Goal: Information Seeking & Learning: Learn about a topic

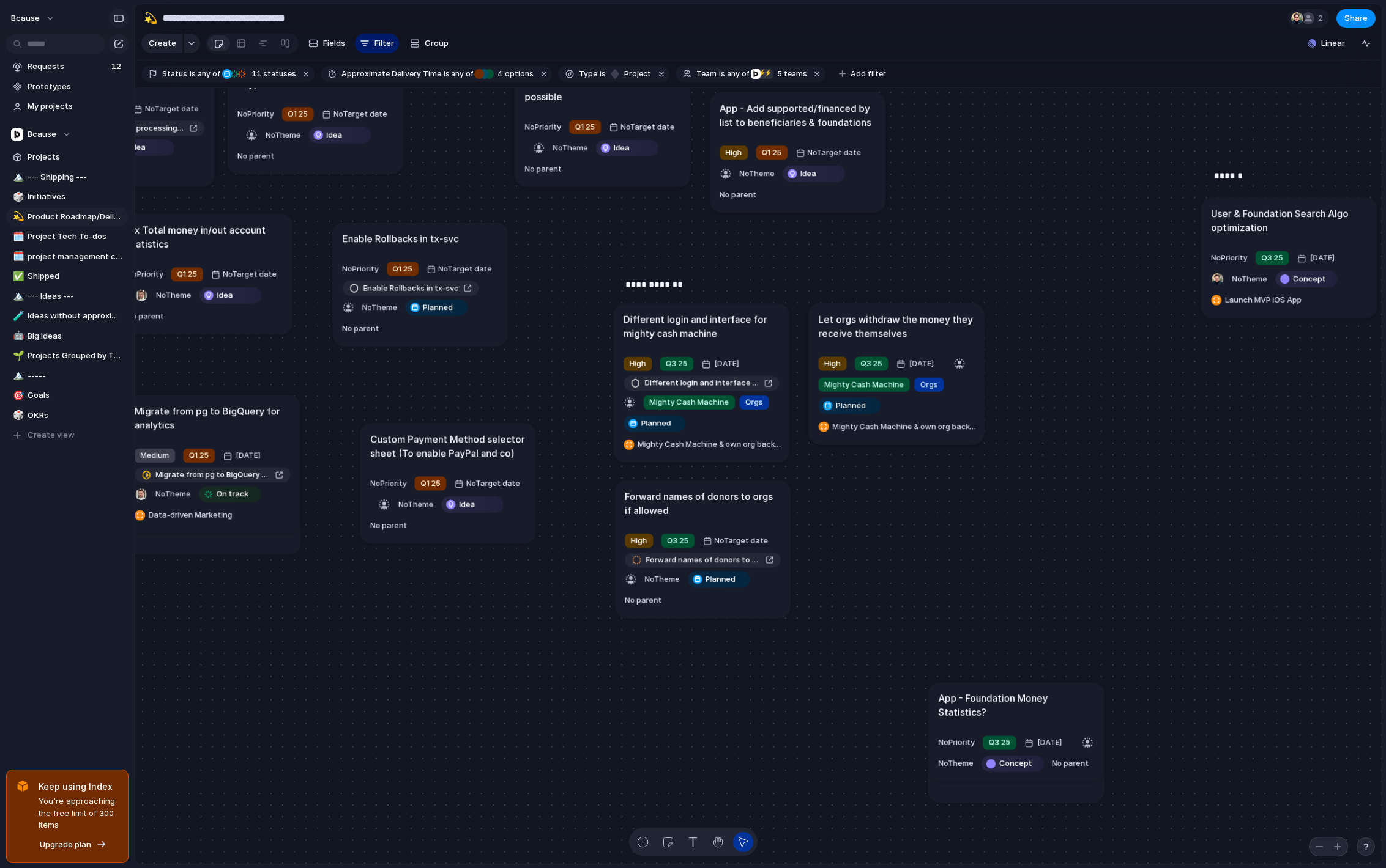
click at [117, 18] on div "button" at bounding box center [119, 18] width 11 height 9
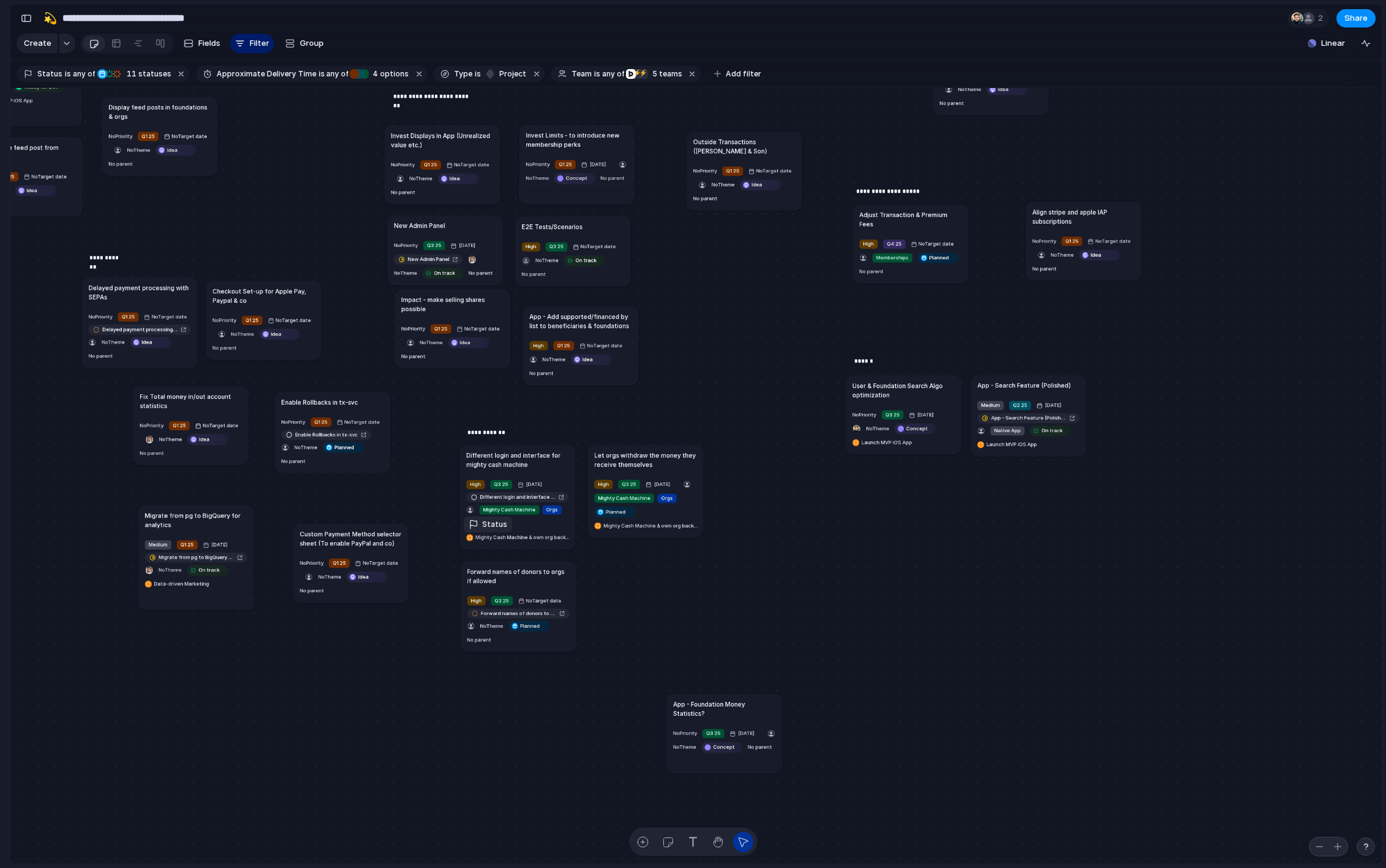
click at [490, 527] on span "Planned" at bounding box center [487, 523] width 19 height 7
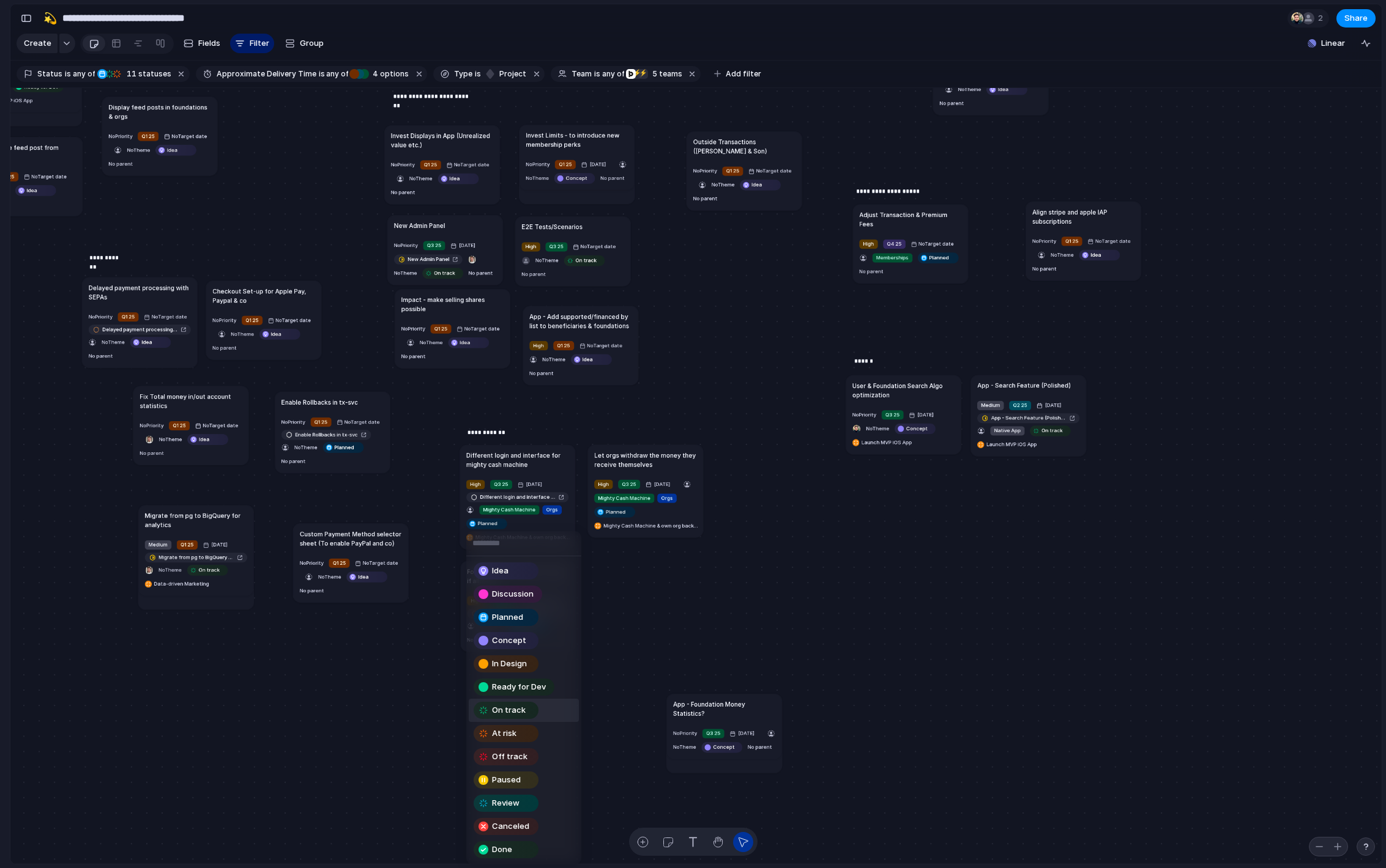
click at [519, 709] on span "On track" at bounding box center [509, 710] width 33 height 12
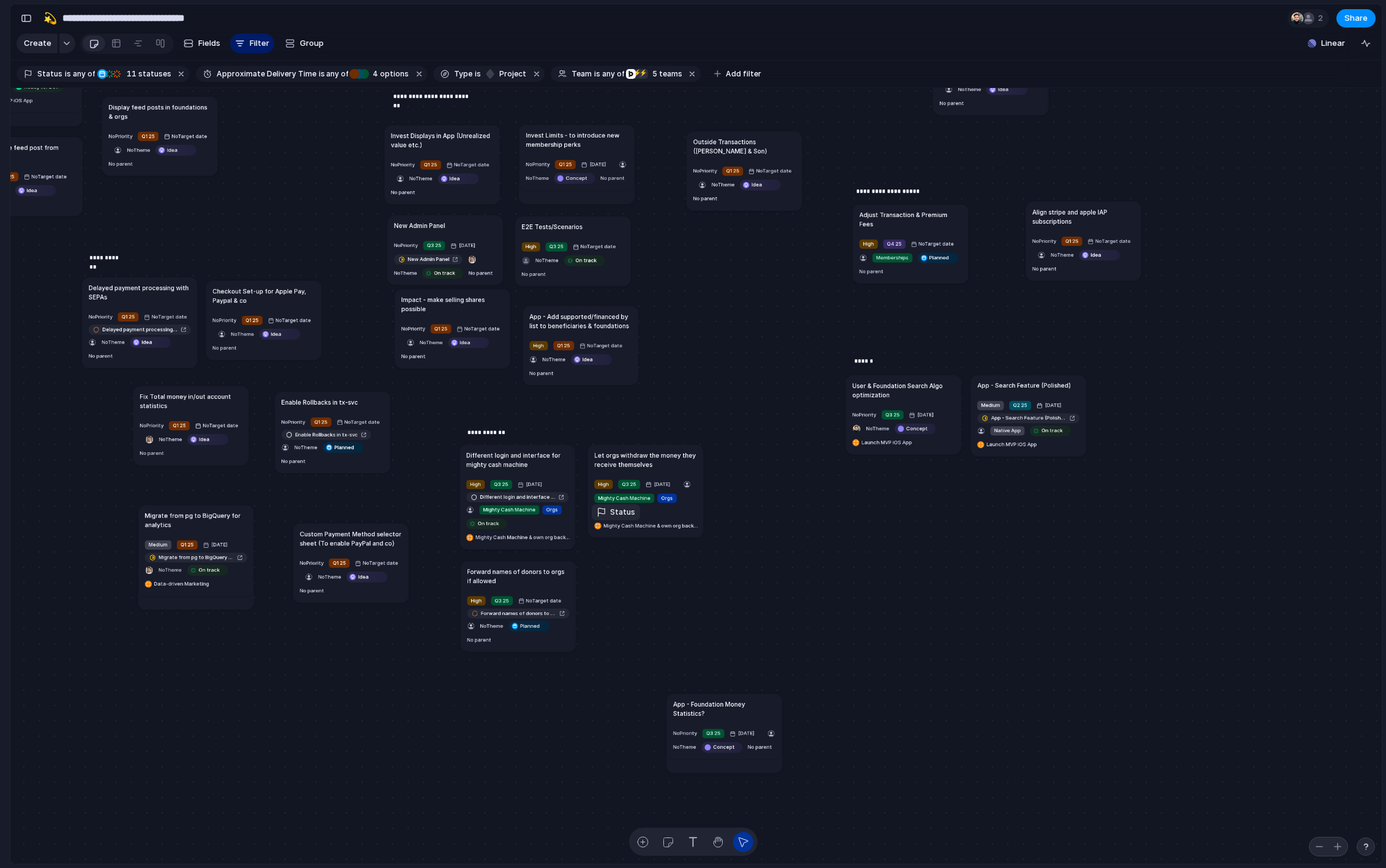
click at [613, 516] on span "Planned" at bounding box center [616, 512] width 19 height 7
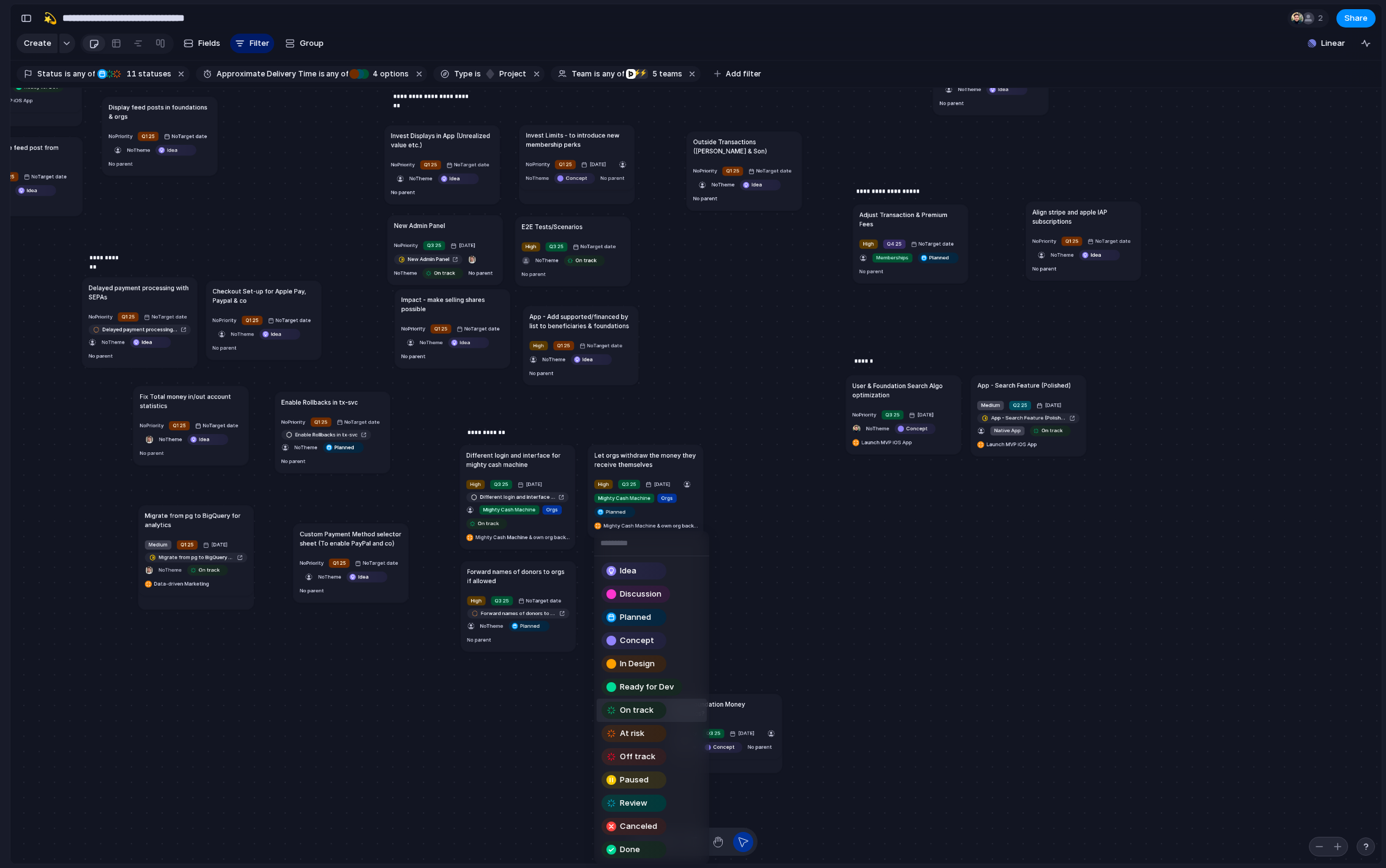
click at [652, 715] on div "On track" at bounding box center [634, 710] width 63 height 15
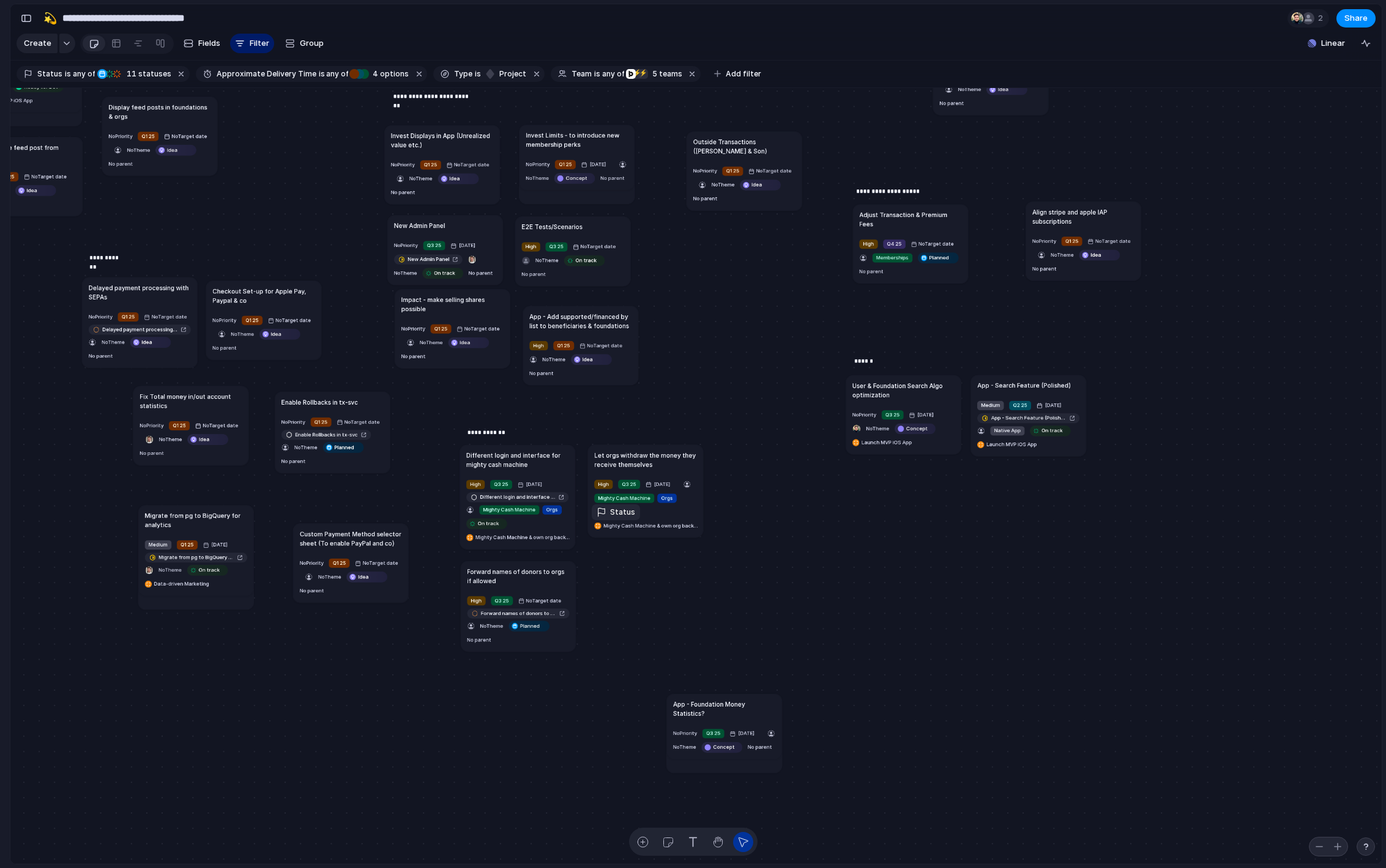
click at [614, 516] on span "On track" at bounding box center [617, 512] width 21 height 7
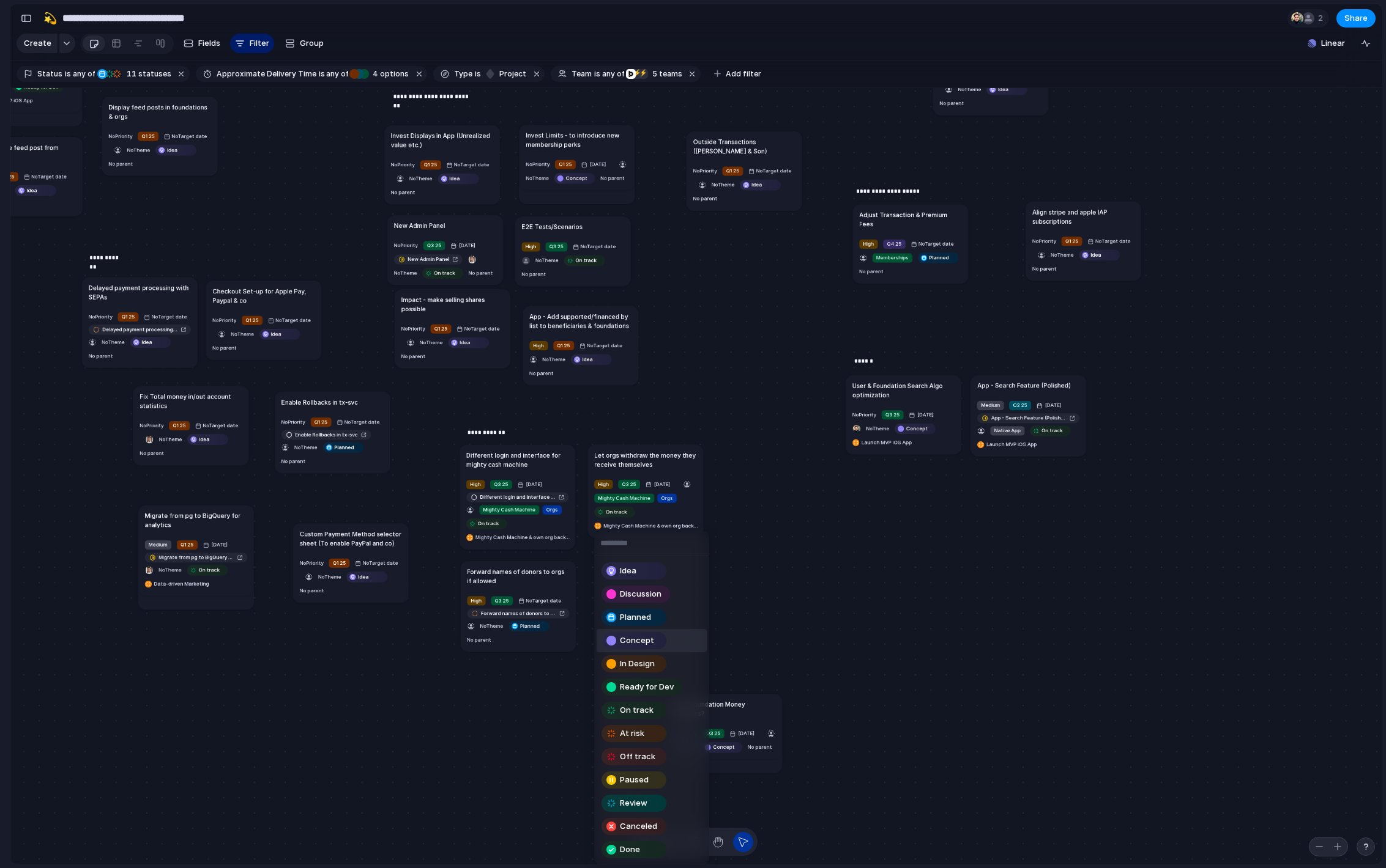
click at [640, 636] on span "Concept" at bounding box center [637, 641] width 34 height 12
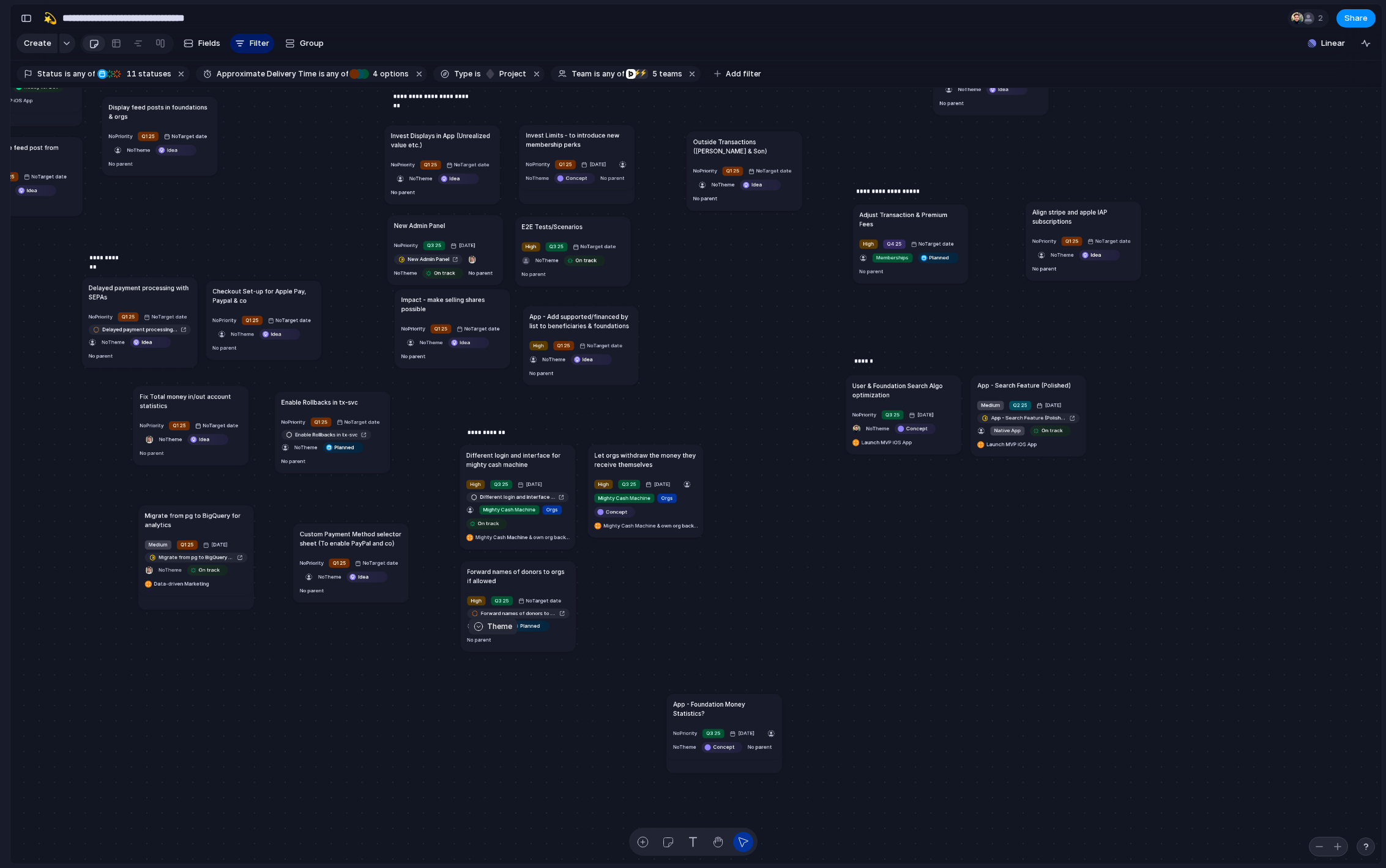
click at [492, 628] on span "No Theme" at bounding box center [492, 626] width 24 height 6
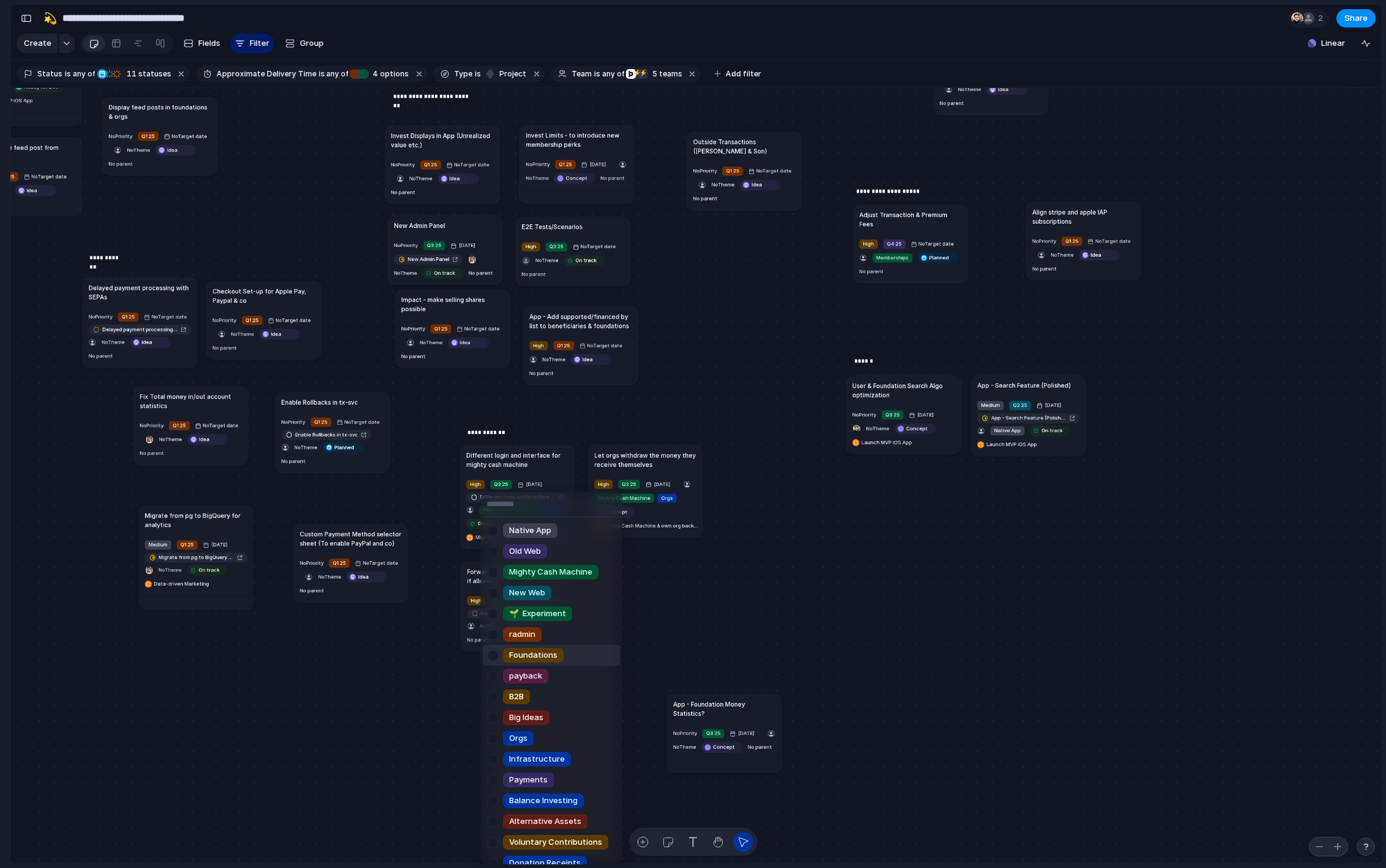
click at [413, 646] on div "Native App Old Web Mighty Cash Machine New Web 🌱 Experiment radmin Foundations …" at bounding box center [693, 434] width 1386 height 868
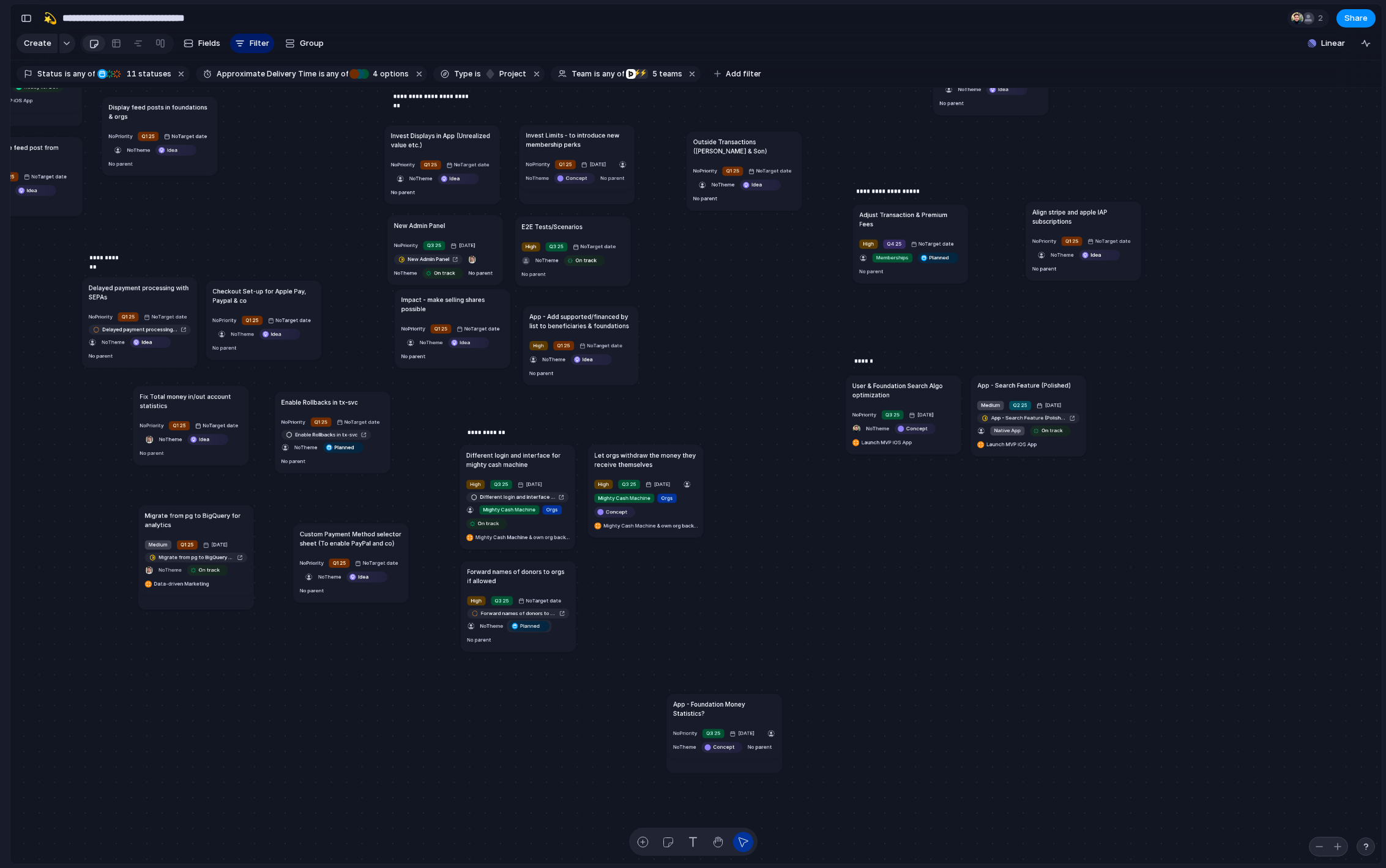
click at [535, 630] on span "Planned" at bounding box center [530, 626] width 19 height 7
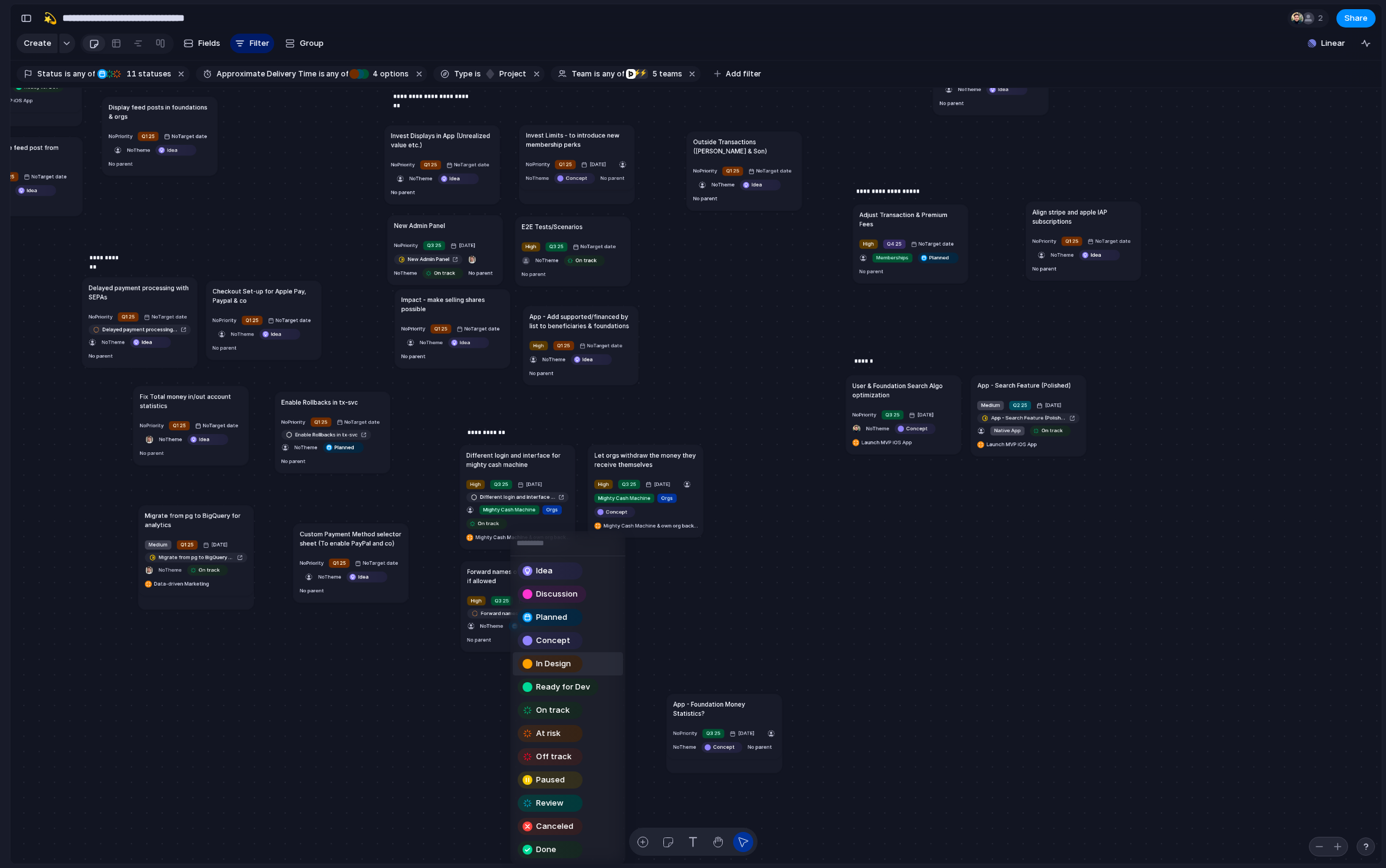
click at [564, 663] on span "In Design" at bounding box center [553, 663] width 35 height 12
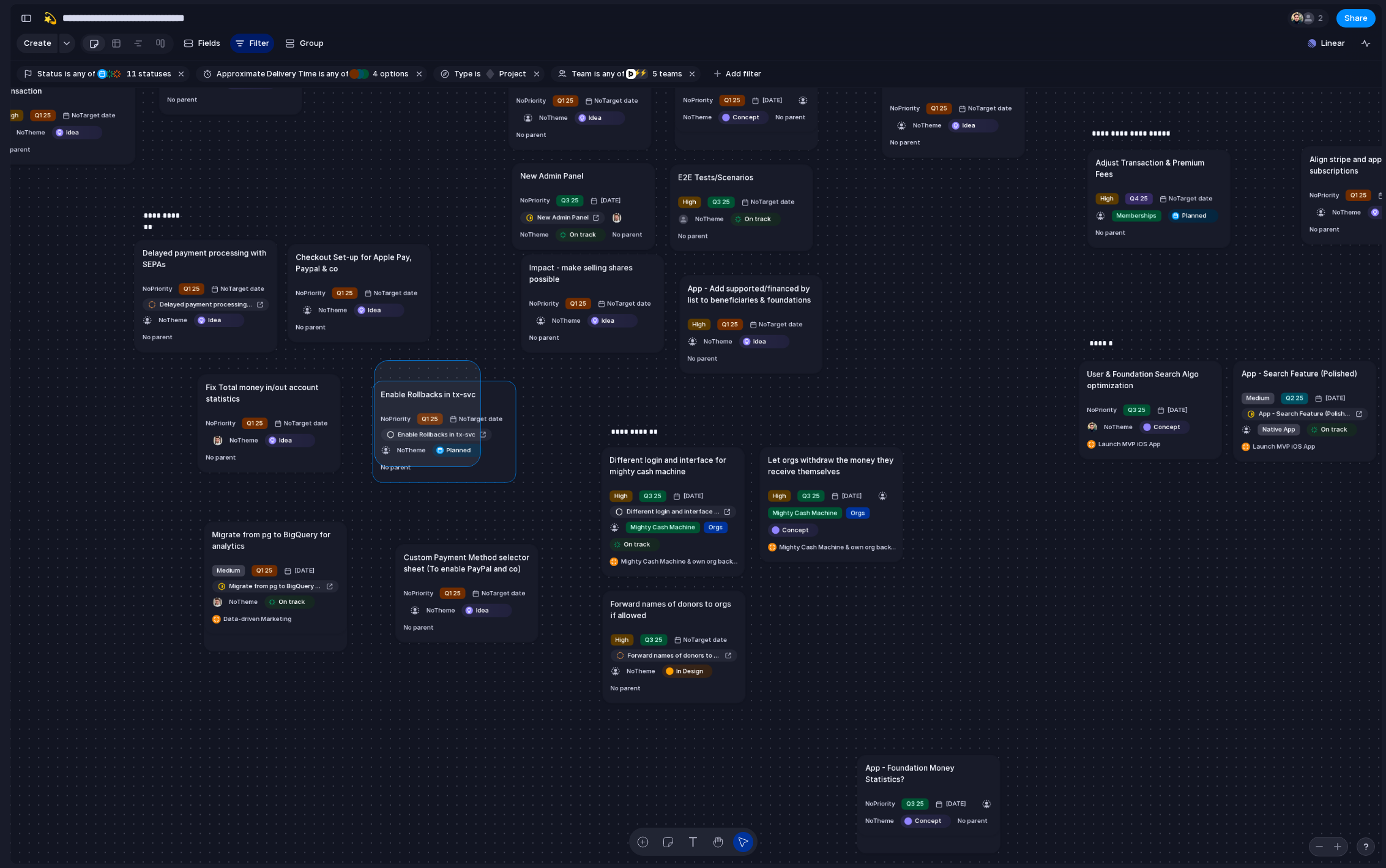
drag, startPoint x: 380, startPoint y: 385, endPoint x: 474, endPoint y: 480, distance: 133.6
click at [474, 480] on div "Send all transactional emails from [DOMAIN_NAME] Medium Q2 25 [DATE] Send all t…" at bounding box center [696, 476] width 1371 height 777
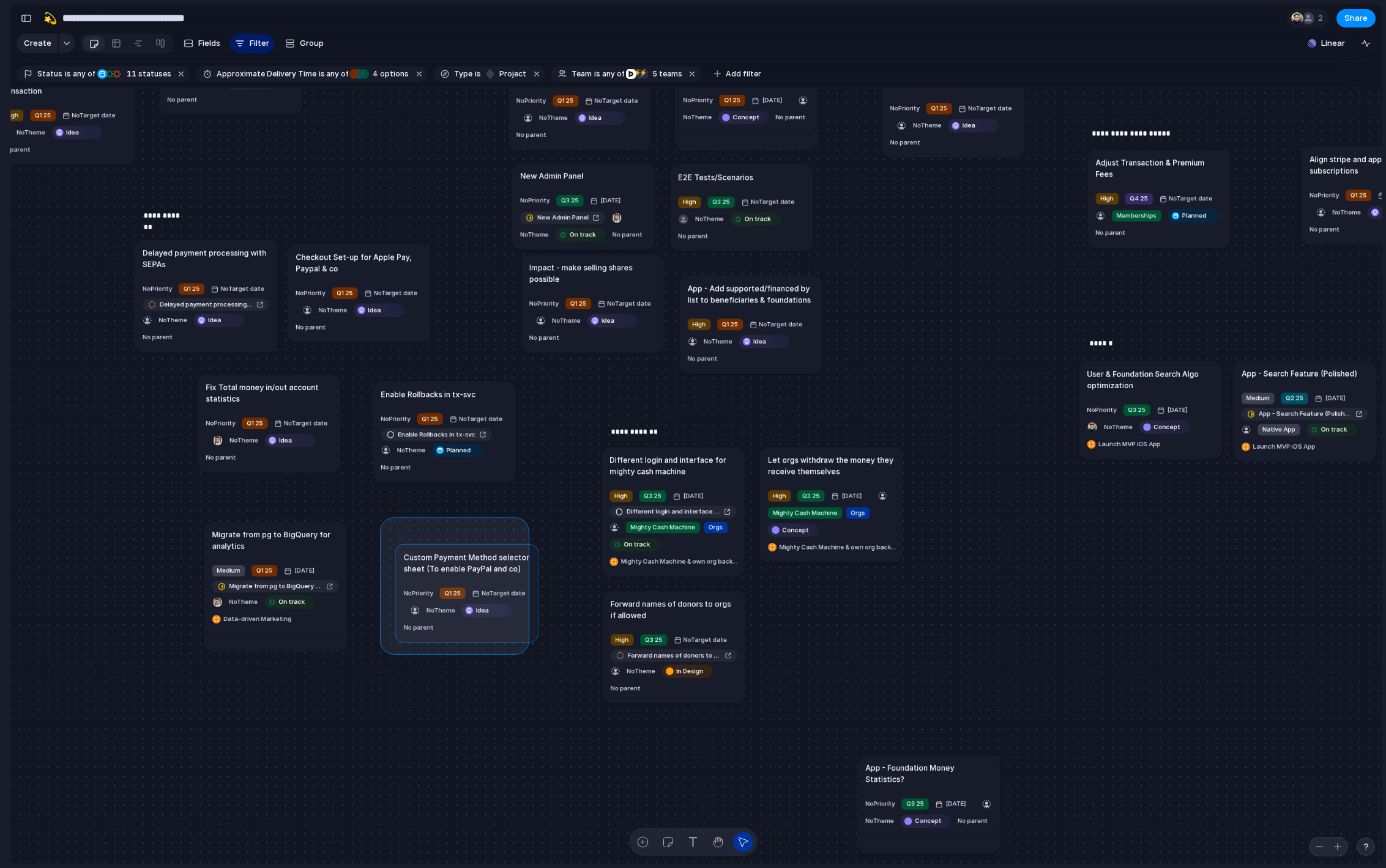
drag, startPoint x: 397, startPoint y: 551, endPoint x: 535, endPoint y: 689, distance: 195.2
click at [535, 689] on div "Send all transactional emails from [DOMAIN_NAME] Medium Q2 25 [DATE] Send all t…" at bounding box center [696, 476] width 1371 height 777
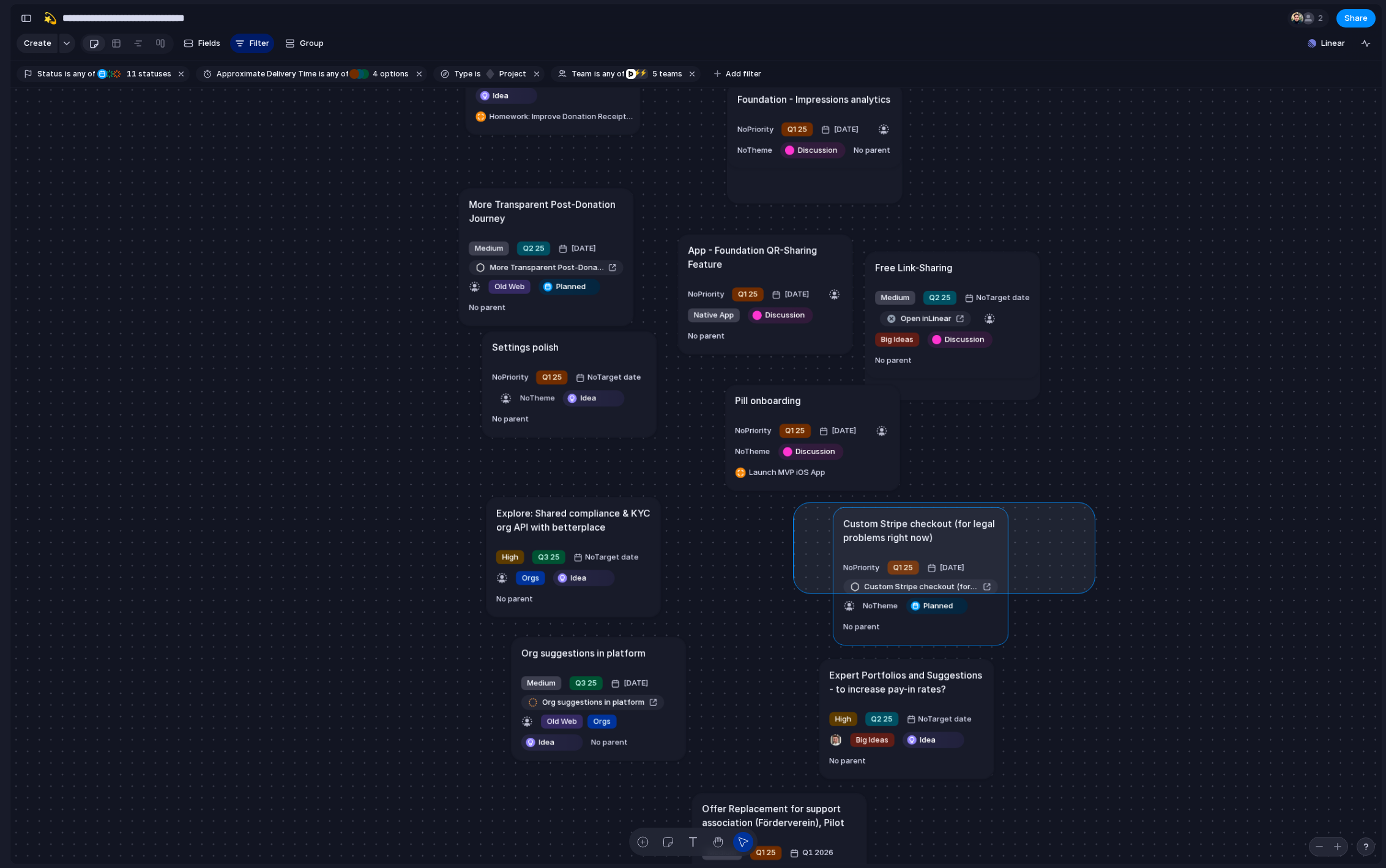
drag, startPoint x: 1087, startPoint y: 607, endPoint x: 800, endPoint y: 530, distance: 297.1
click at [800, 530] on div "Send all transactional emails from [DOMAIN_NAME] Medium Q2 25 [DATE] Send all t…" at bounding box center [696, 476] width 1371 height 777
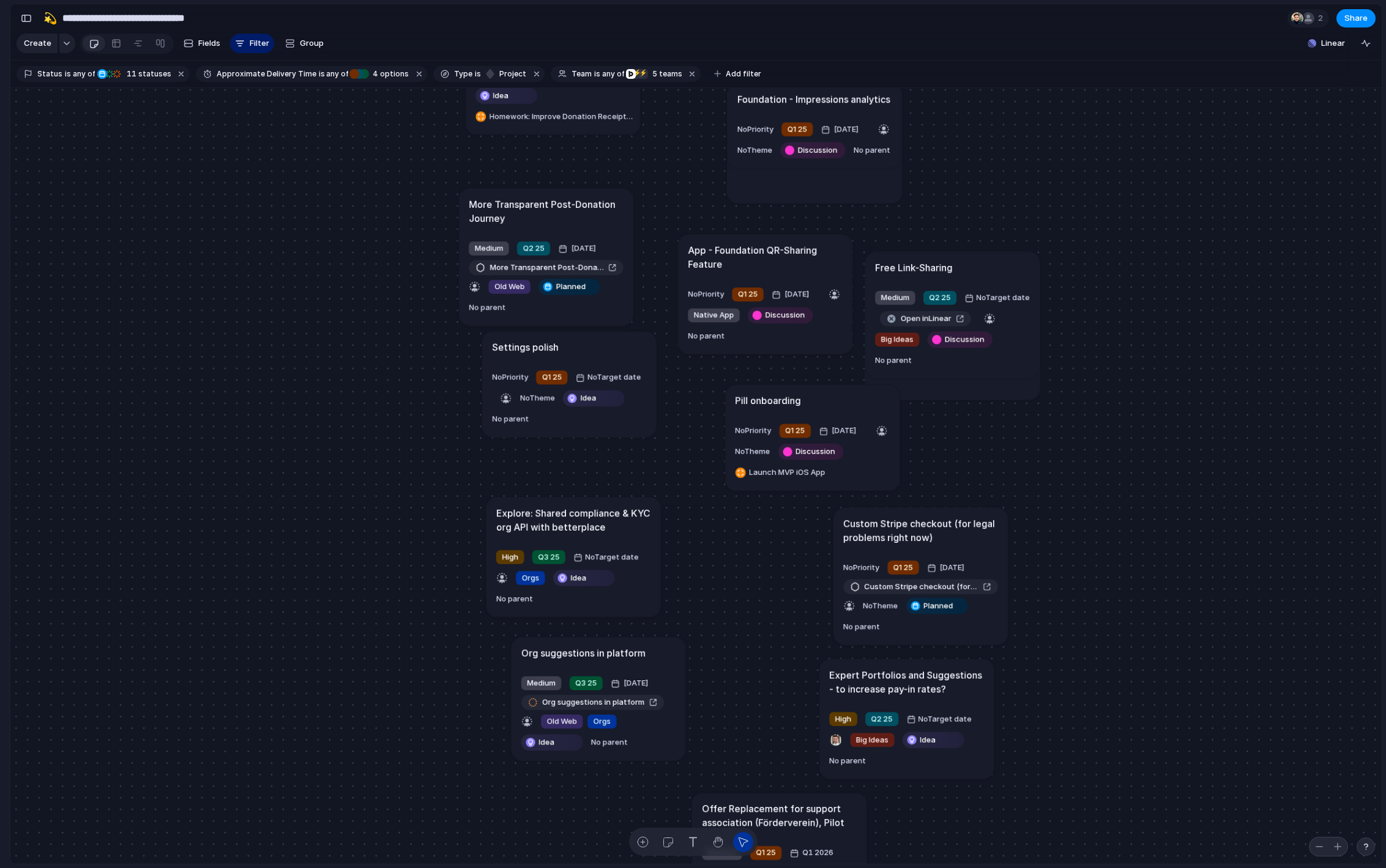
click at [891, 542] on h1 "Custom Stripe checkout (for legal problems right now)" at bounding box center [920, 530] width 155 height 28
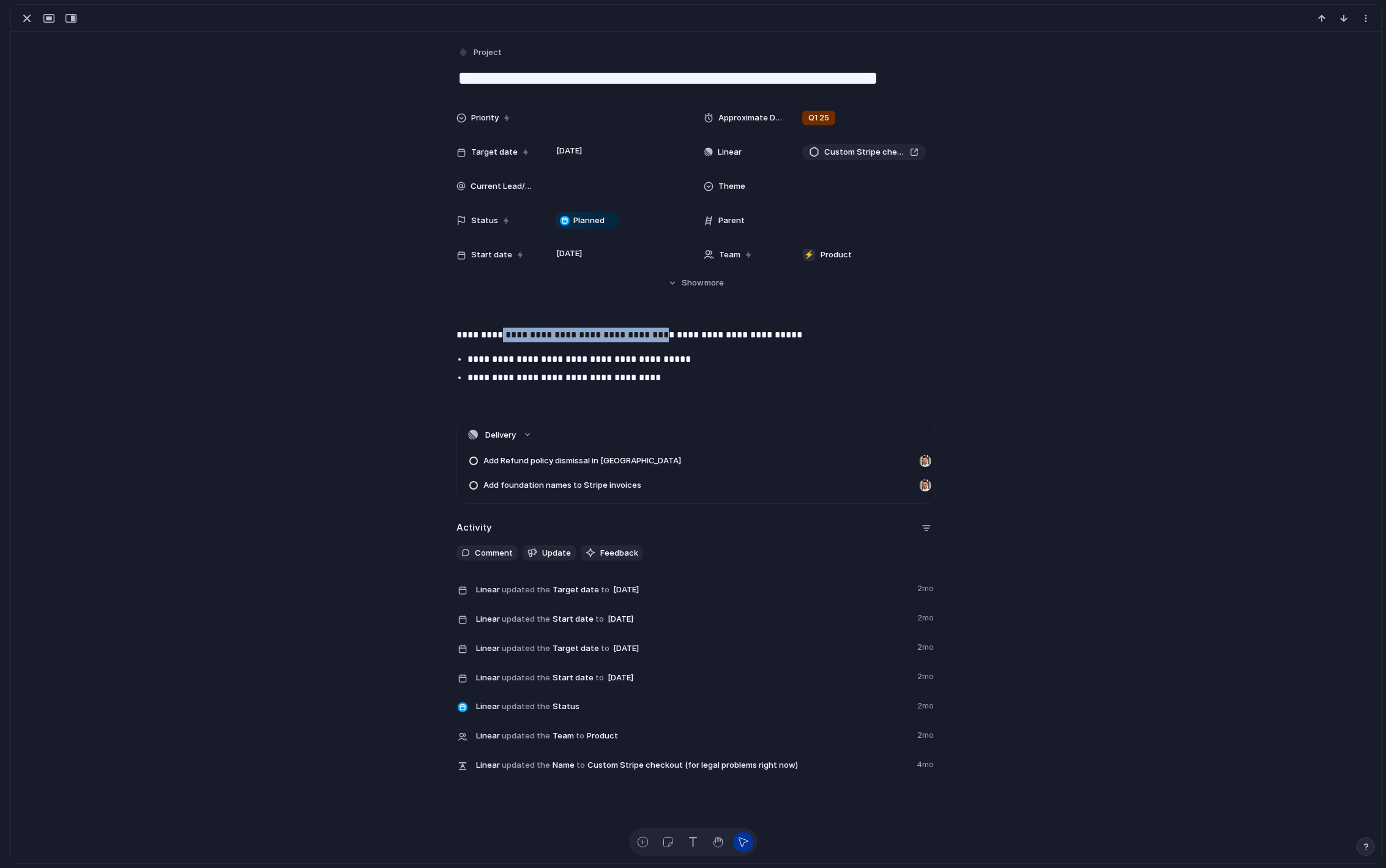
drag, startPoint x: 496, startPoint y: 335, endPoint x: 664, endPoint y: 338, distance: 168.0
click at [664, 338] on p "**********" at bounding box center [696, 335] width 479 height 15
click at [656, 370] on p "**********" at bounding box center [707, 378] width 479 height 15
drag, startPoint x: 501, startPoint y: 357, endPoint x: 695, endPoint y: 358, distance: 194.0
click at [695, 358] on p "**********" at bounding box center [707, 360] width 479 height 15
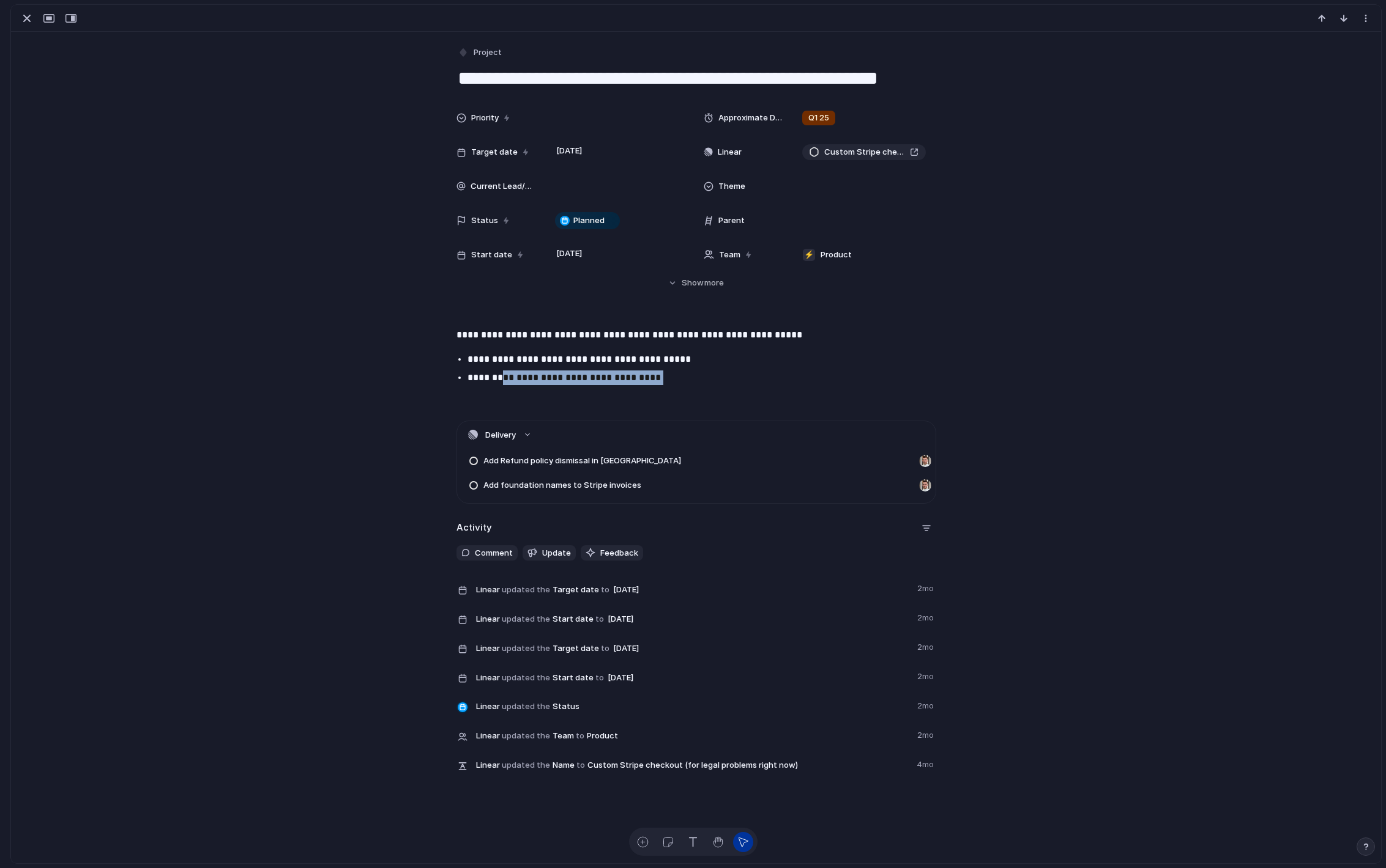
drag, startPoint x: 492, startPoint y: 375, endPoint x: 644, endPoint y: 382, distance: 152.2
click at [644, 382] on p "**********" at bounding box center [707, 378] width 479 height 15
click at [656, 380] on p "**********" at bounding box center [707, 378] width 479 height 15
drag, startPoint x: 584, startPoint y: 371, endPoint x: 648, endPoint y: 370, distance: 64.0
click at [646, 371] on ul "**********" at bounding box center [696, 369] width 502 height 33
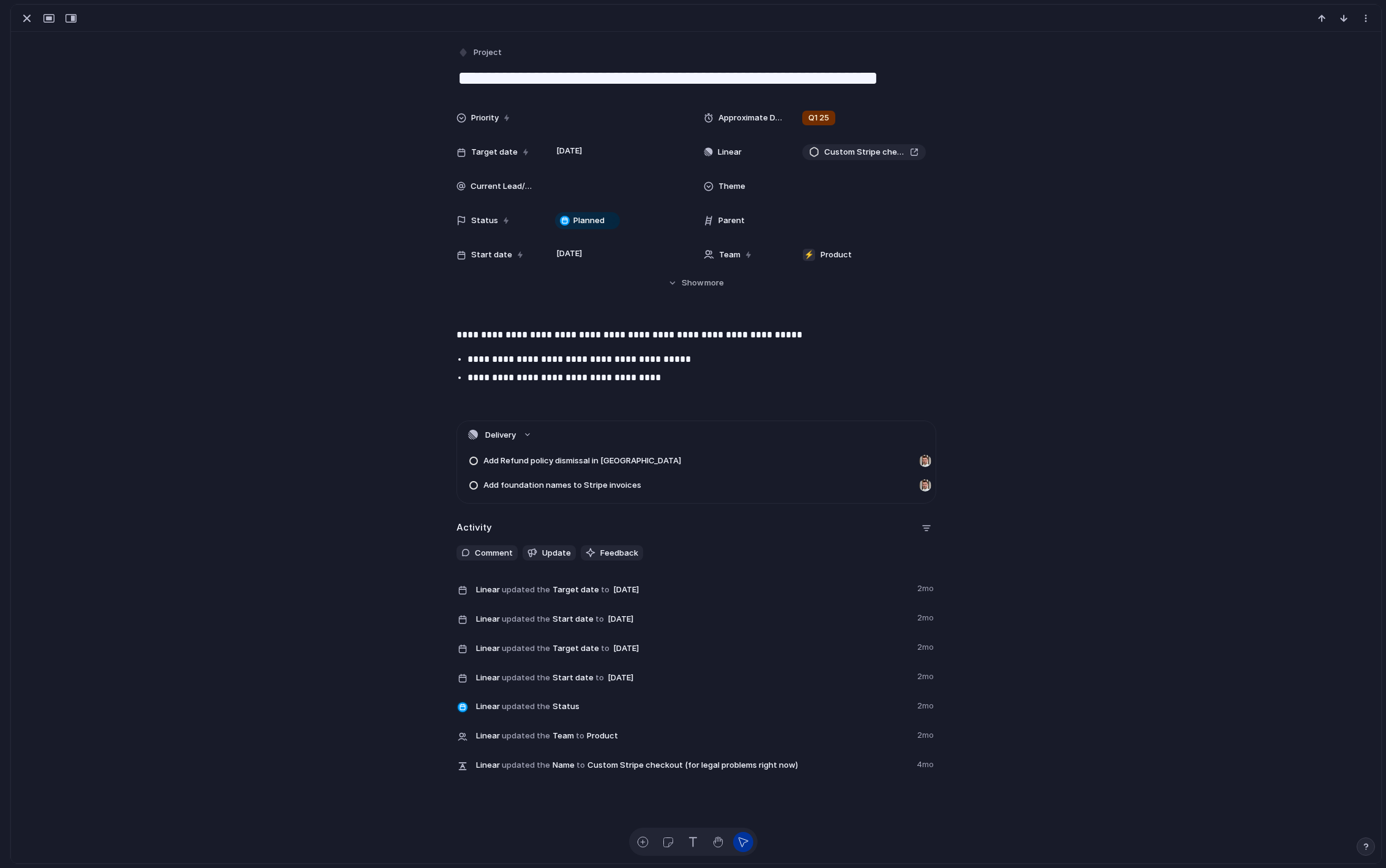
click at [648, 370] on p "**********" at bounding box center [707, 378] width 479 height 15
drag, startPoint x: 487, startPoint y: 356, endPoint x: 746, endPoint y: 363, distance: 259.1
click at [745, 363] on p "**********" at bounding box center [707, 360] width 479 height 15
click at [746, 363] on p "**********" at bounding box center [707, 360] width 479 height 15
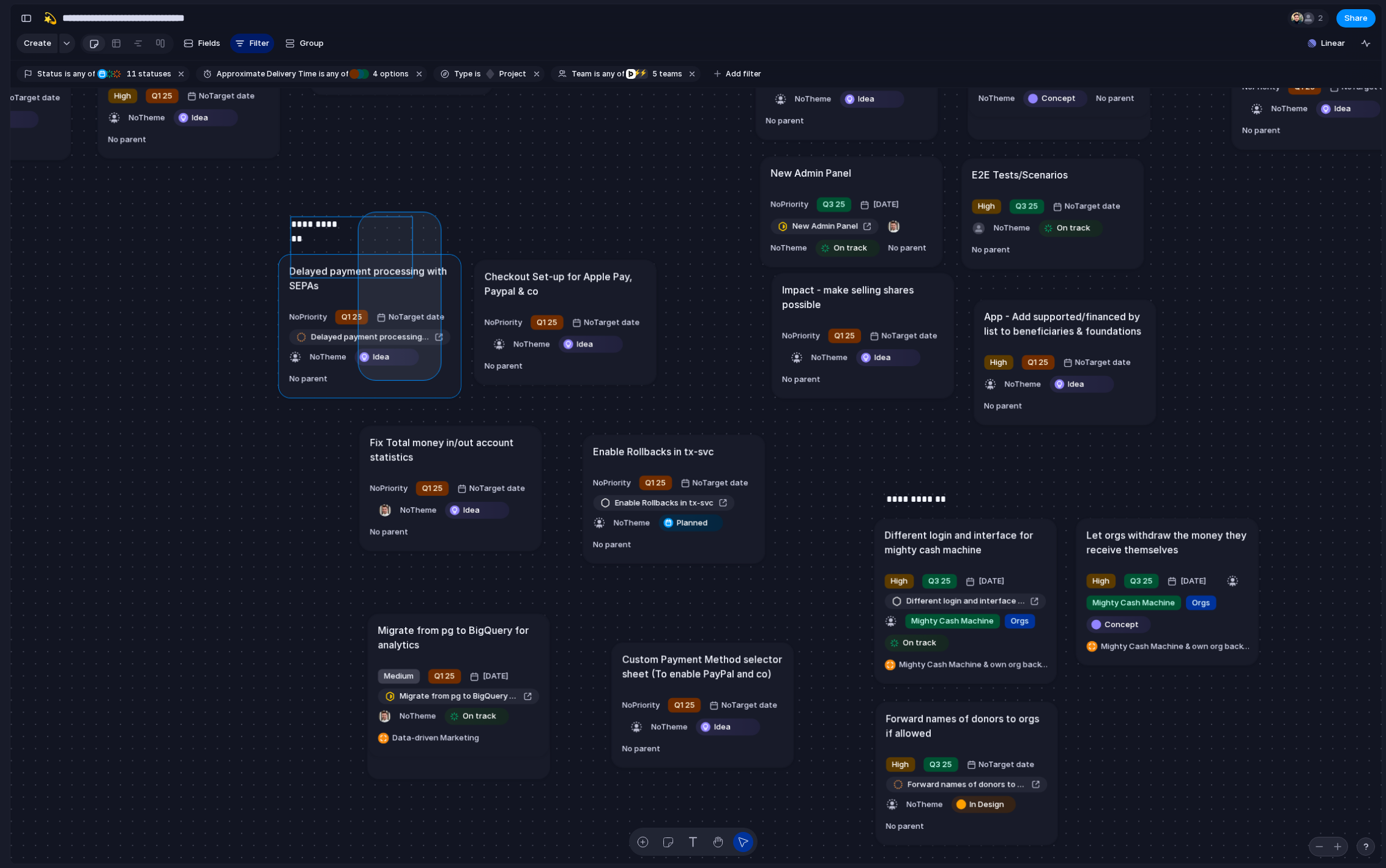
drag, startPoint x: 428, startPoint y: 279, endPoint x: 366, endPoint y: 394, distance: 130.6
click at [366, 394] on div "Send all transactional emails from [DOMAIN_NAME] Medium Q2 25 [DATE] Send all t…" at bounding box center [696, 476] width 1371 height 777
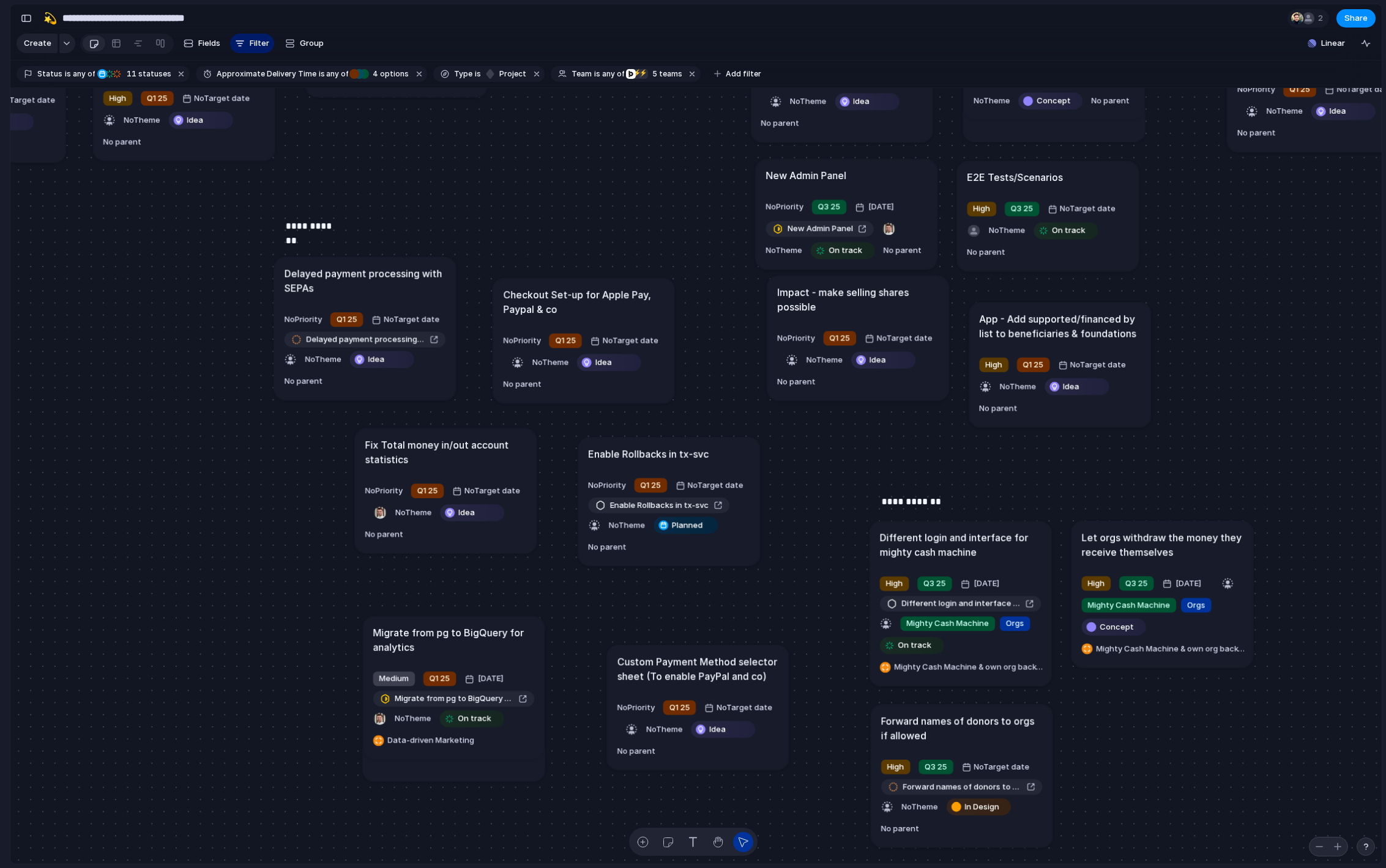
drag, startPoint x: 557, startPoint y: 323, endPoint x: 581, endPoint y: 339, distance: 28.8
click at [581, 339] on article "Checkout Set-up for Apple Pay, Paypal & co No Priority Q1 25 No Target date No …" at bounding box center [583, 341] width 182 height 125
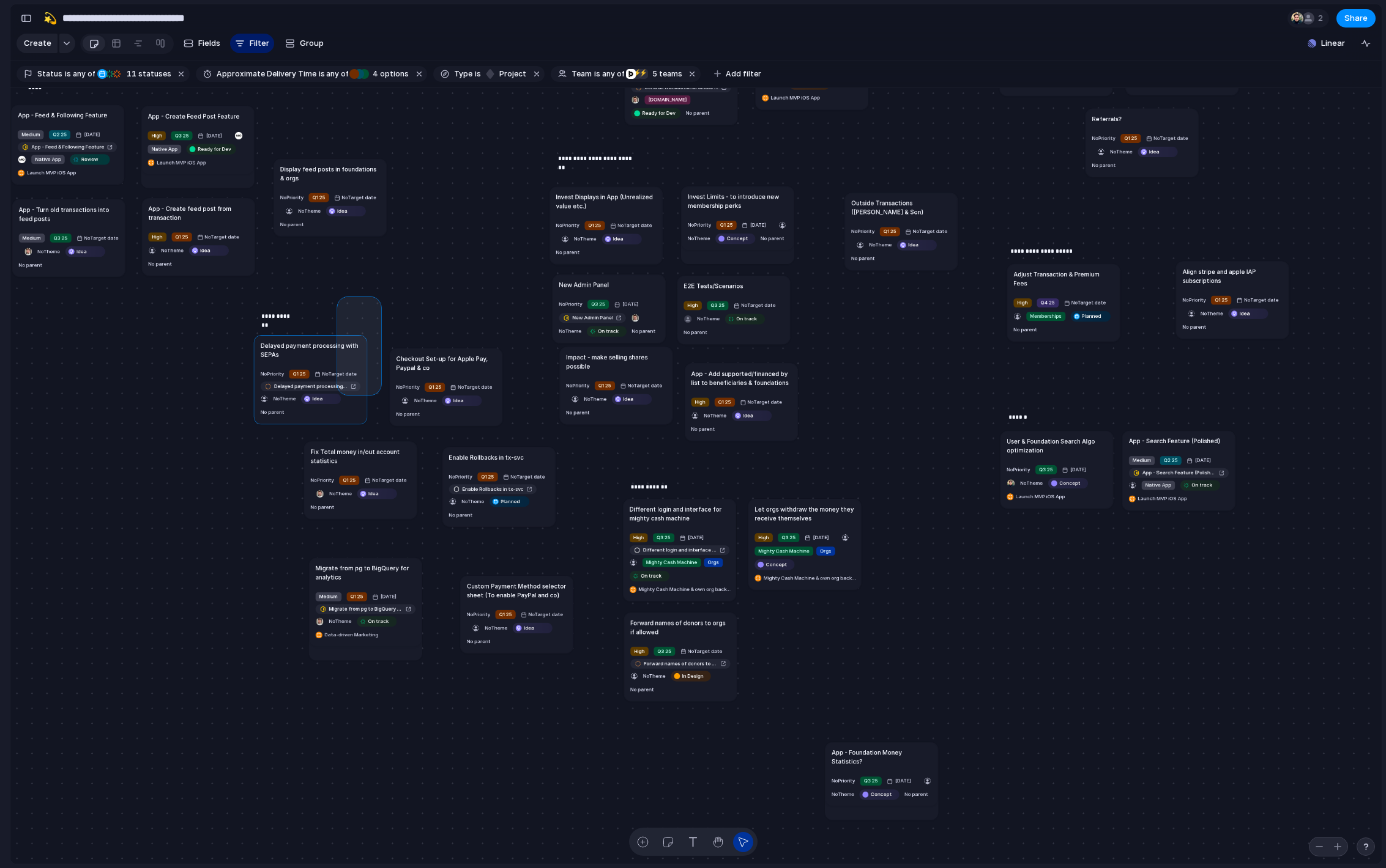
drag, startPoint x: 376, startPoint y: 318, endPoint x: 336, endPoint y: 417, distance: 106.8
click at [336, 418] on div "Send all transactional emails from [DOMAIN_NAME] Medium Q2 25 [DATE] Send all t…" at bounding box center [696, 476] width 1371 height 777
drag, startPoint x: 383, startPoint y: 491, endPoint x: 337, endPoint y: 499, distance: 46.7
click at [337, 482] on h1 "Fix Total money in/out account statistics" at bounding box center [299, 473] width 100 height 18
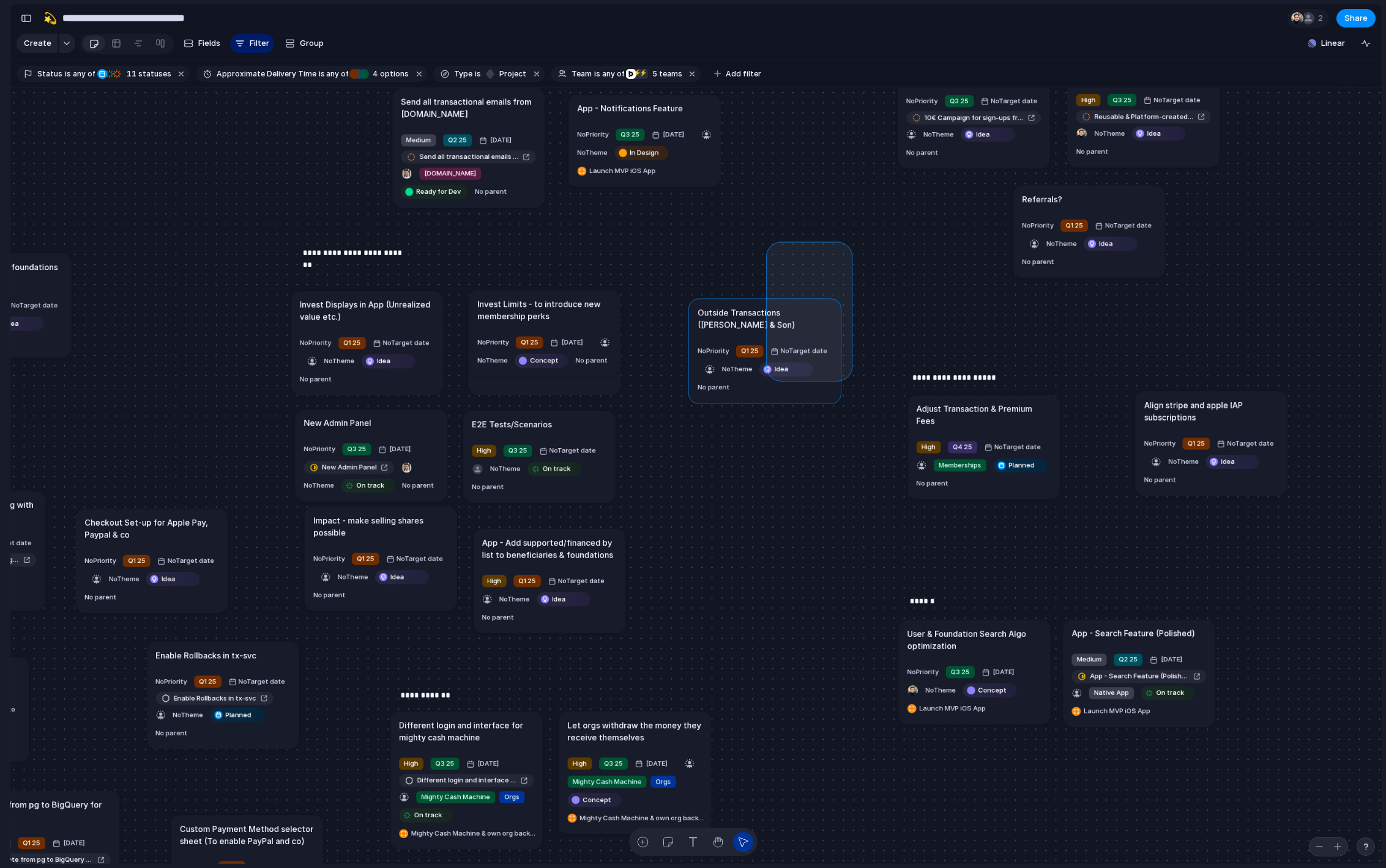
drag, startPoint x: 846, startPoint y: 268, endPoint x: 753, endPoint y: 412, distance: 171.4
click at [753, 412] on div "Send all transactional emails from [DOMAIN_NAME] Medium Q2 25 [DATE] Send all t…" at bounding box center [696, 476] width 1371 height 777
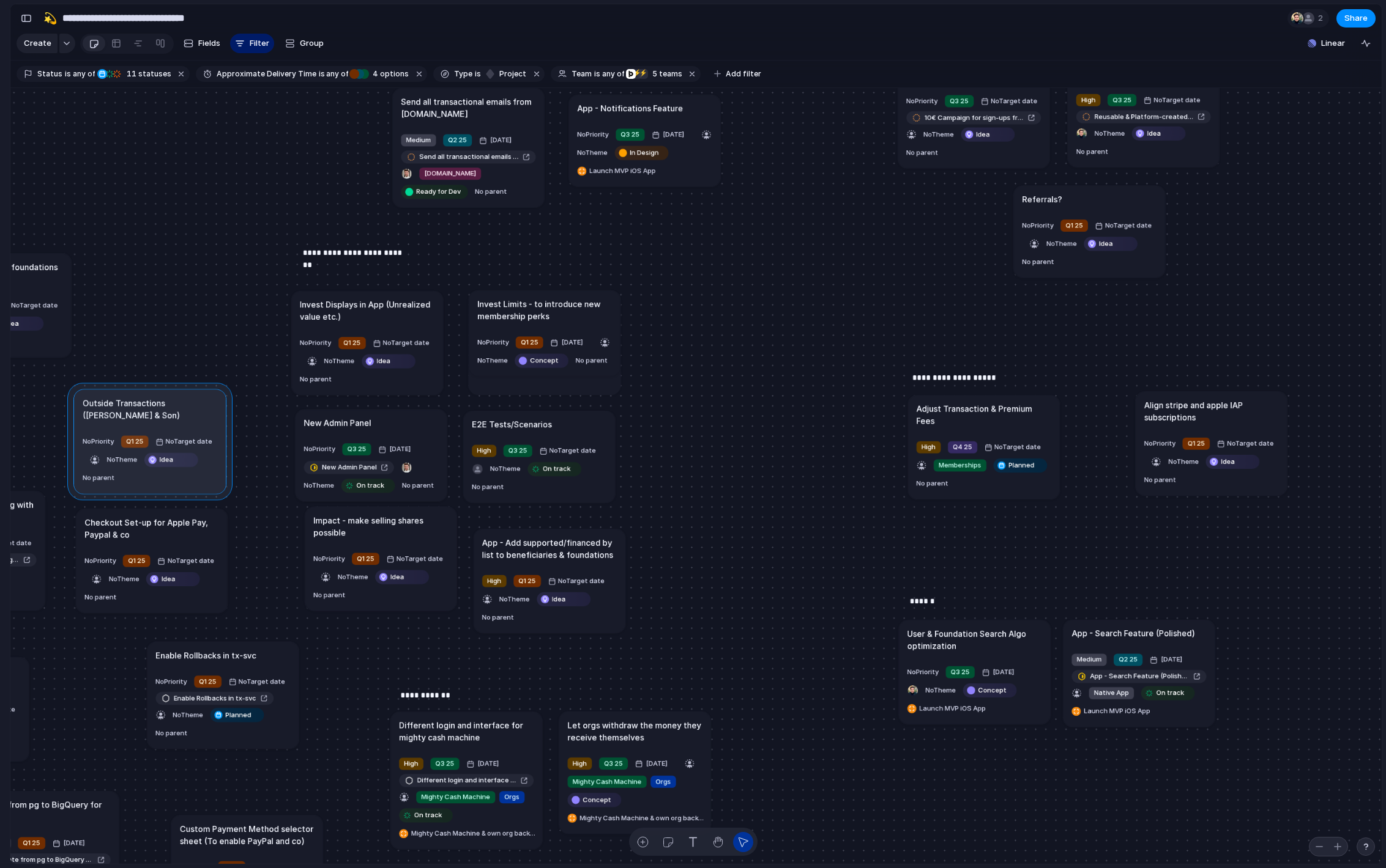
drag, startPoint x: 805, startPoint y: 335, endPoint x: 186, endPoint y: 421, distance: 624.9
click at [186, 421] on div at bounding box center [149, 441] width 165 height 118
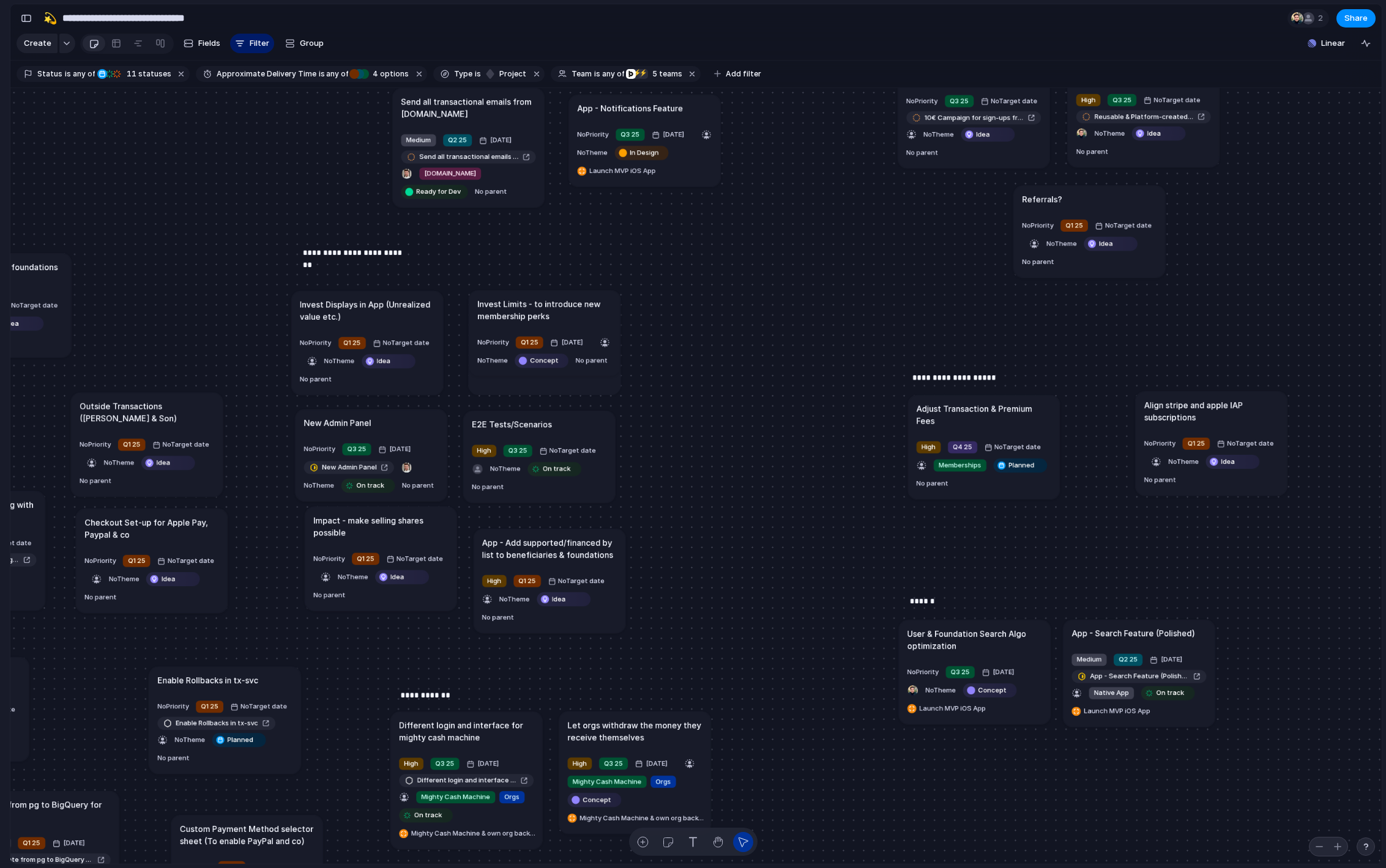
drag, startPoint x: 217, startPoint y: 674, endPoint x: 222, endPoint y: 704, distance: 30.4
click at [222, 692] on h1 "Enable Rollbacks in tx-svc" at bounding box center [210, 685] width 101 height 12
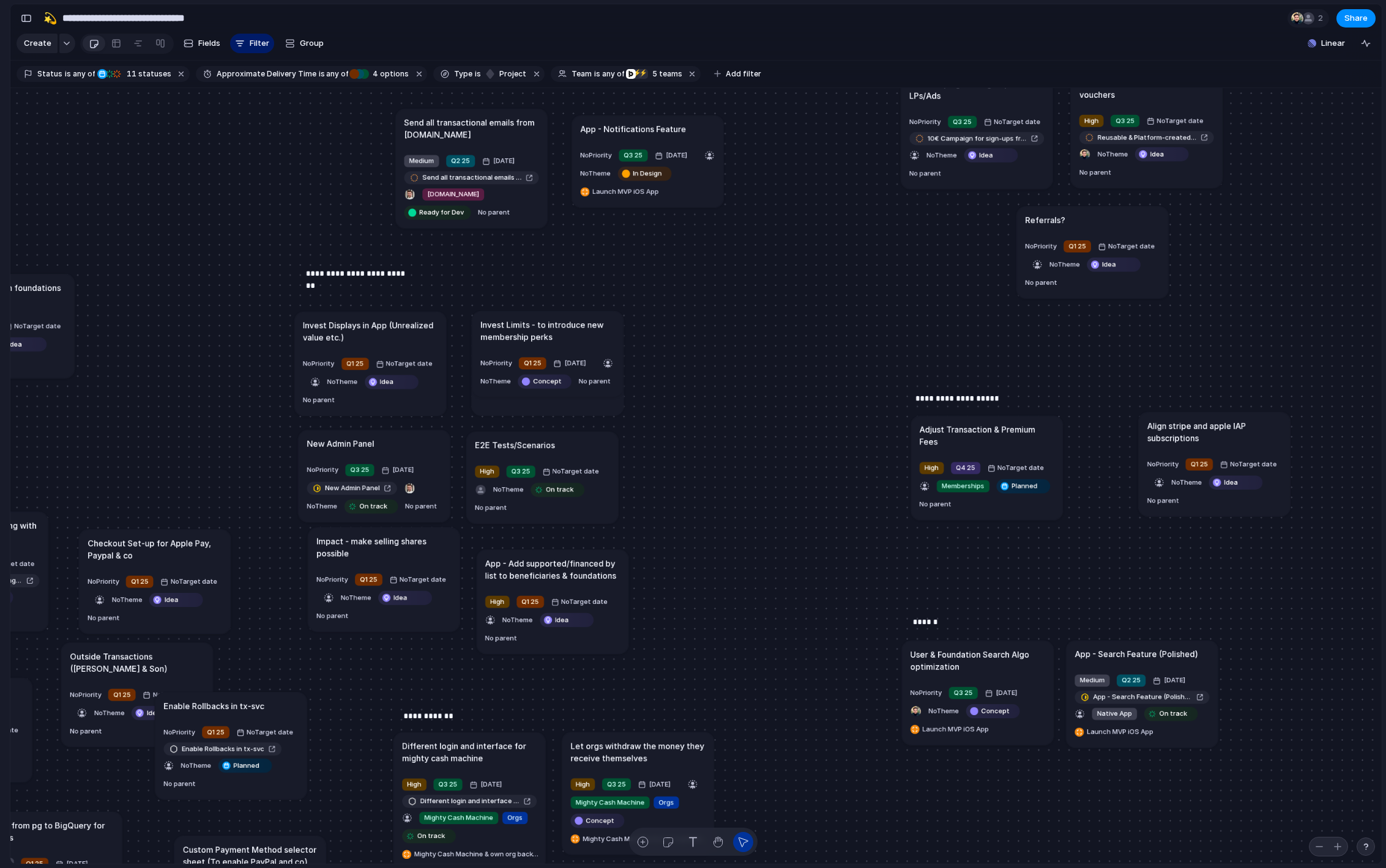
drag, startPoint x: 180, startPoint y: 450, endPoint x: 167, endPoint y: 680, distance: 230.4
click at [167, 675] on h1 "Outside Transactions ([PERSON_NAME] & Son)" at bounding box center [137, 663] width 135 height 24
